Goal: Find specific page/section: Find specific page/section

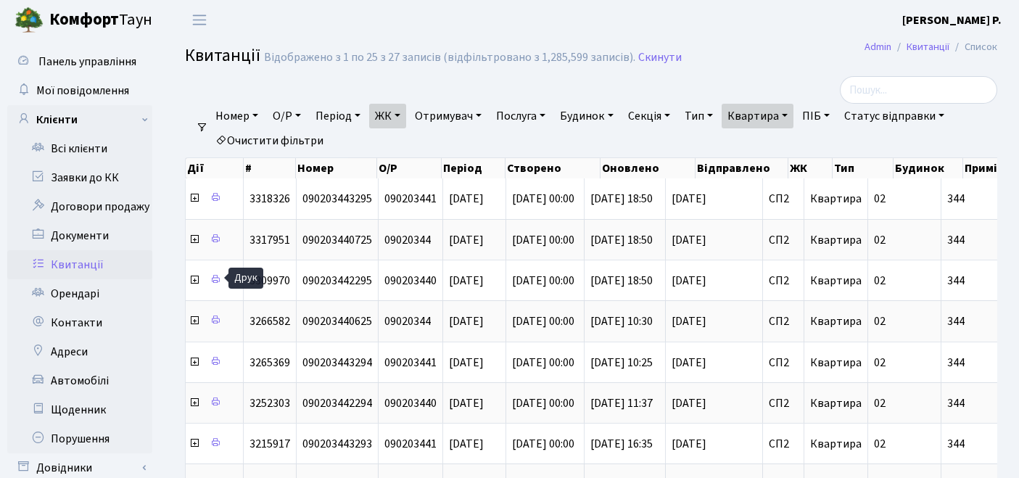
select select "25"
click at [277, 144] on link "Очистити фільтри" at bounding box center [270, 140] width 120 height 25
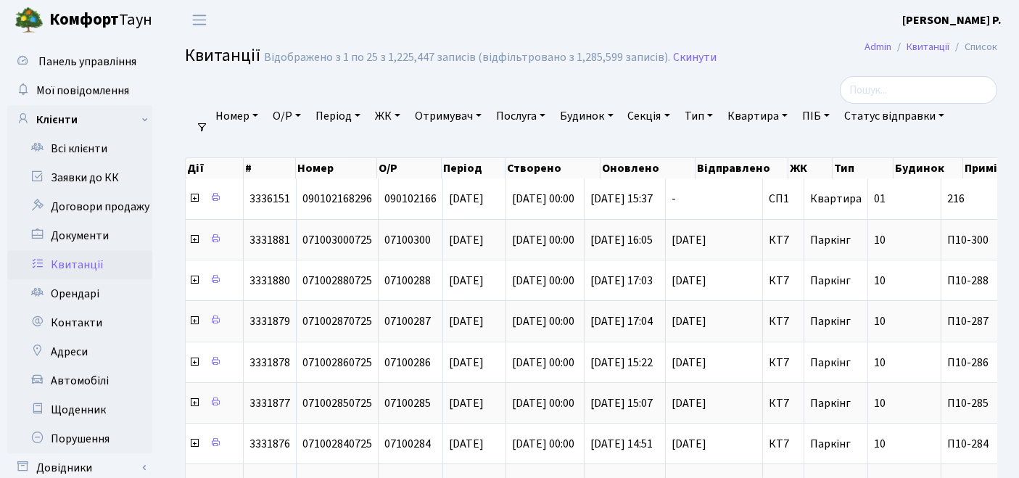
click at [763, 118] on link "Квартира" at bounding box center [758, 116] width 72 height 25
click at [403, 117] on link "ЖК" at bounding box center [387, 116] width 37 height 25
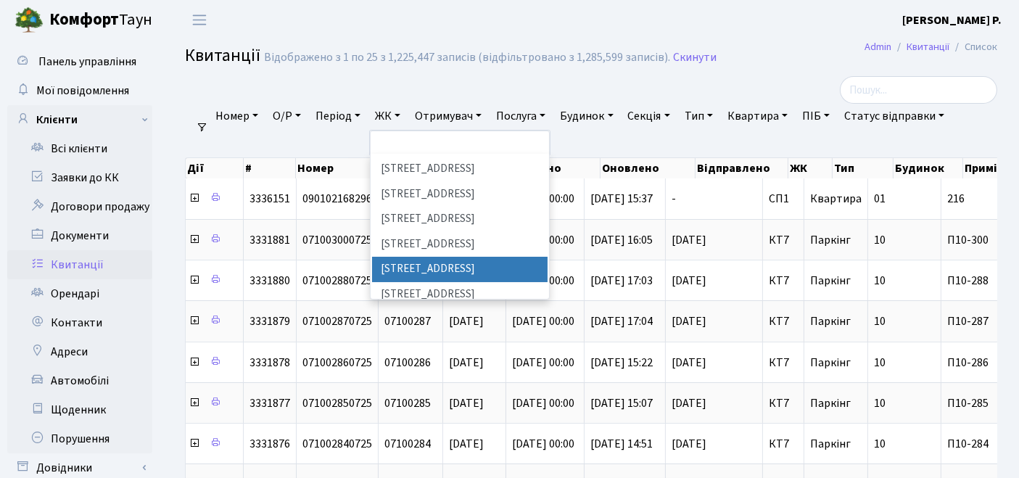
scroll to position [271, 0]
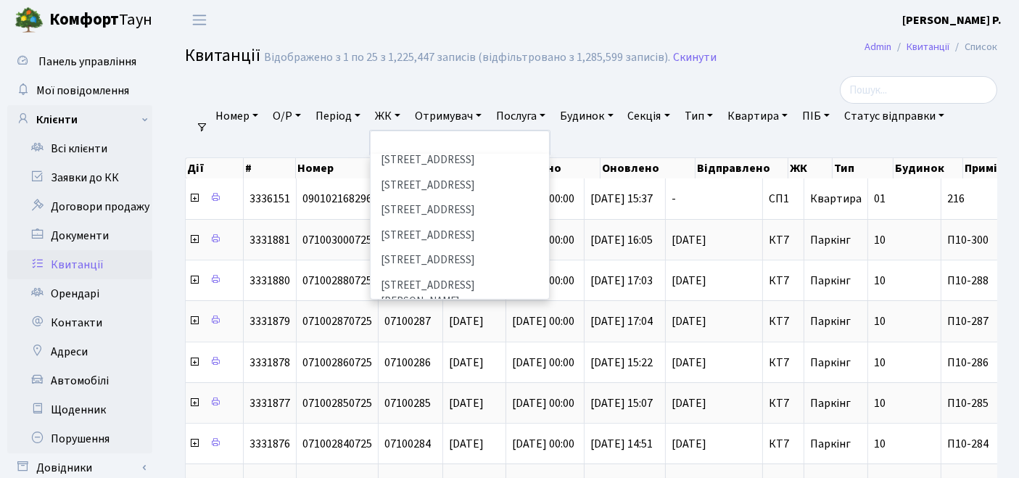
click at [432, 356] on li "ЦП, вул. [PERSON_NAME], 7" at bounding box center [460, 368] width 176 height 25
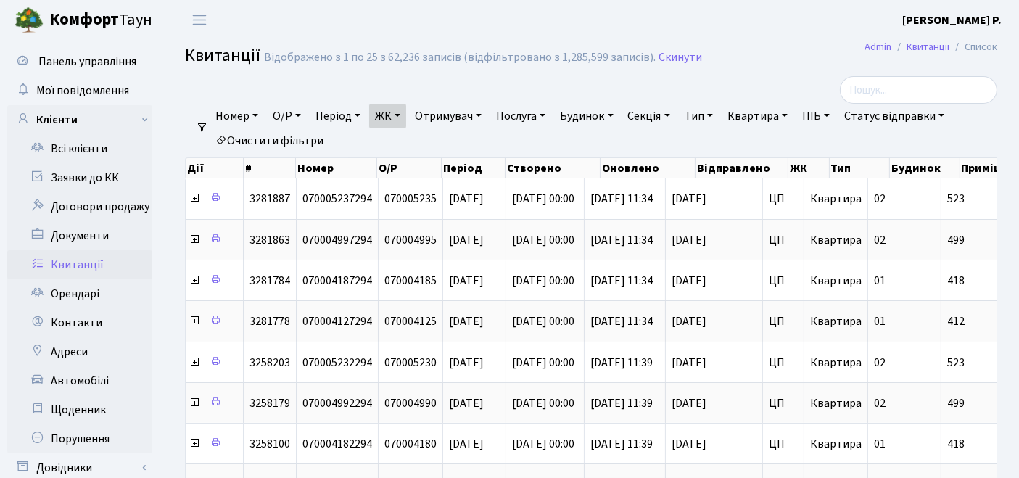
click at [777, 113] on link "Квартира" at bounding box center [758, 116] width 72 height 25
type input "523"
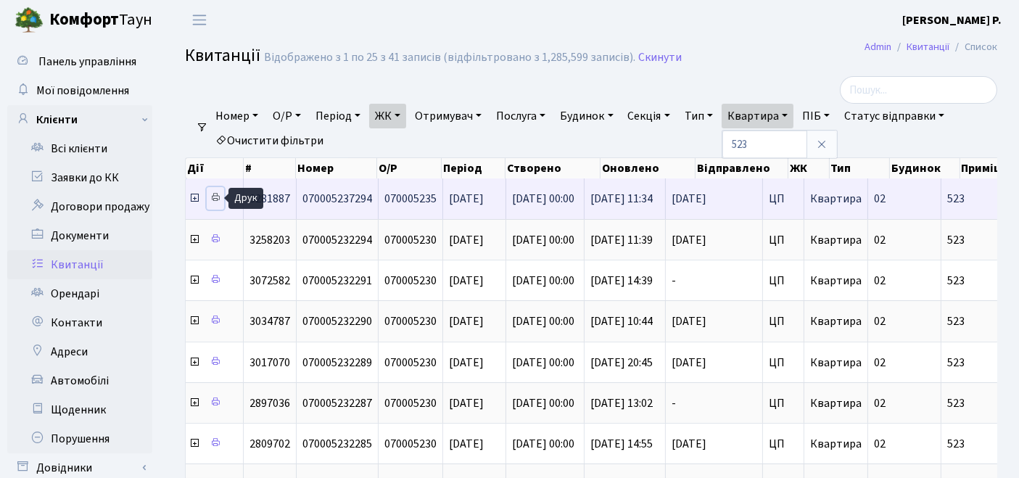
click at [215, 193] on icon at bounding box center [215, 197] width 10 height 10
